Goal: Task Accomplishment & Management: Manage account settings

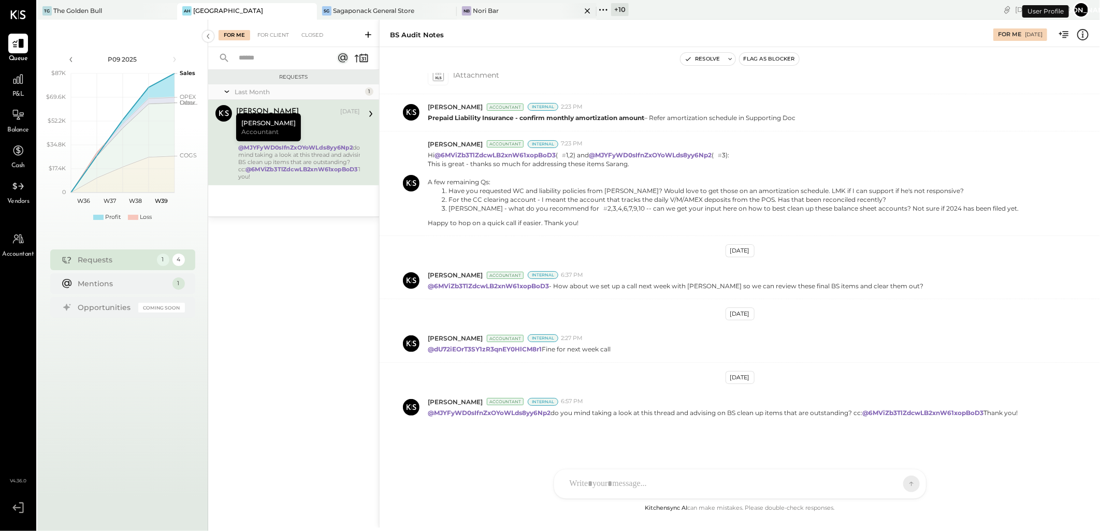
scroll to position [491, 0]
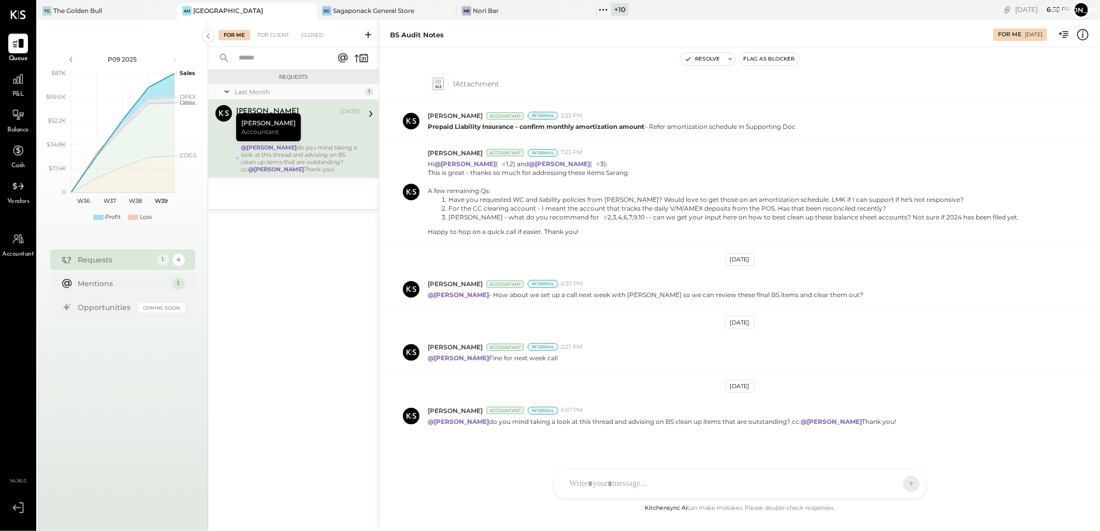
click at [614, 6] on div "+ 10" at bounding box center [620, 9] width 18 height 13
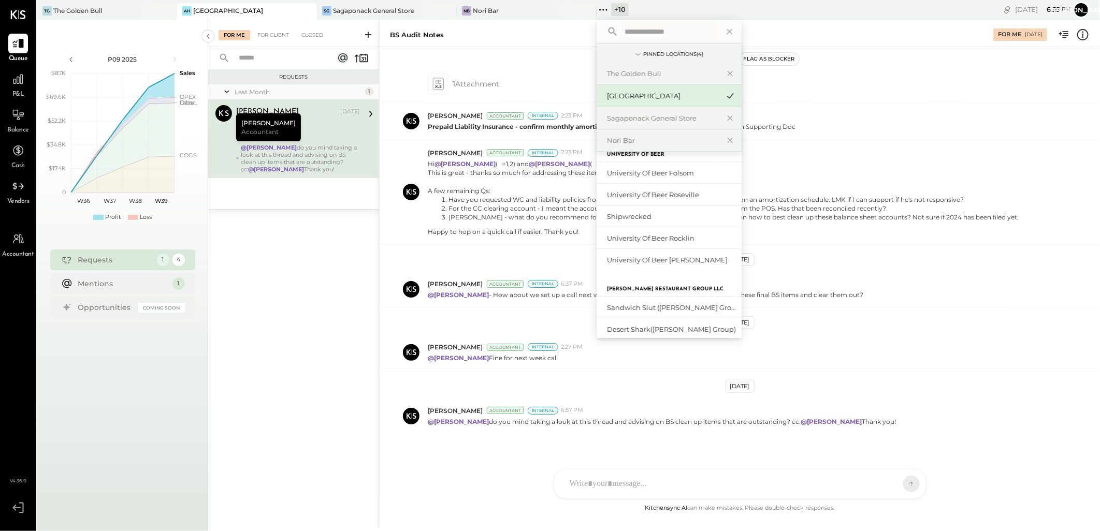
scroll to position [215, 0]
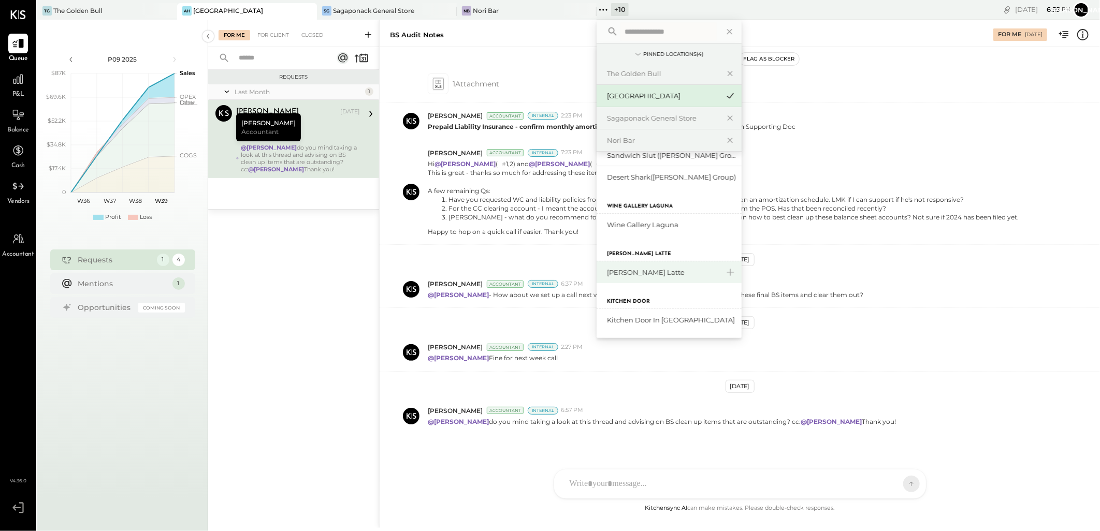
click at [639, 275] on div "[PERSON_NAME] Latte" at bounding box center [663, 273] width 112 height 10
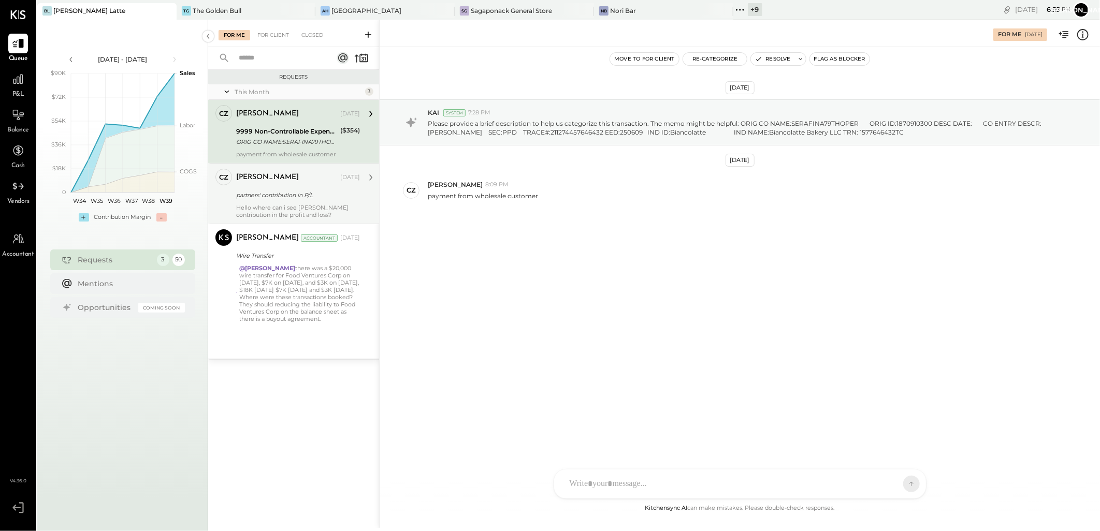
click at [281, 193] on div "partners' contribution in P/L" at bounding box center [296, 195] width 121 height 10
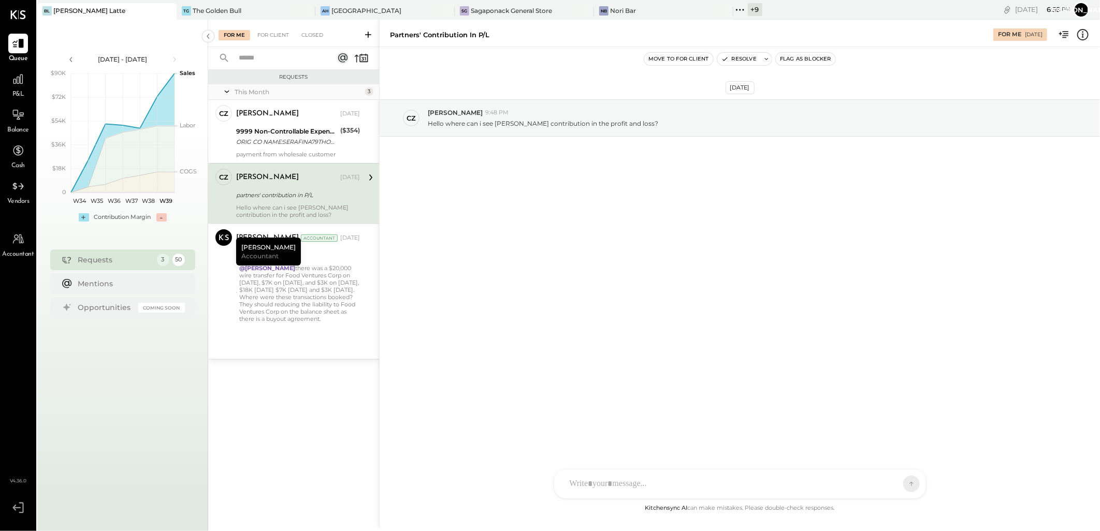
click at [61, 7] on div "[PERSON_NAME] Latte" at bounding box center [89, 10] width 72 height 9
